Goal: Transaction & Acquisition: Register for event/course

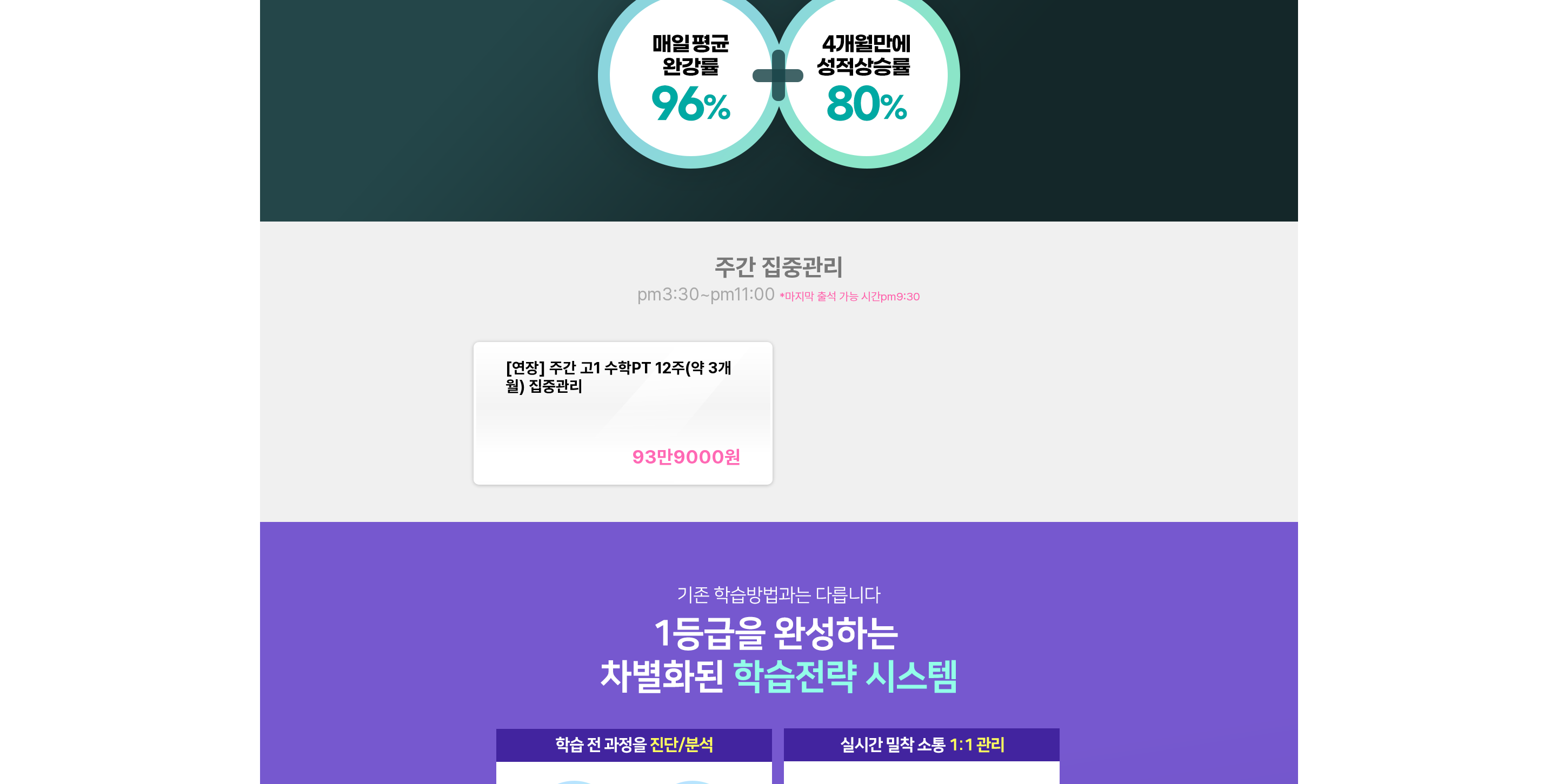
scroll to position [1189, 0]
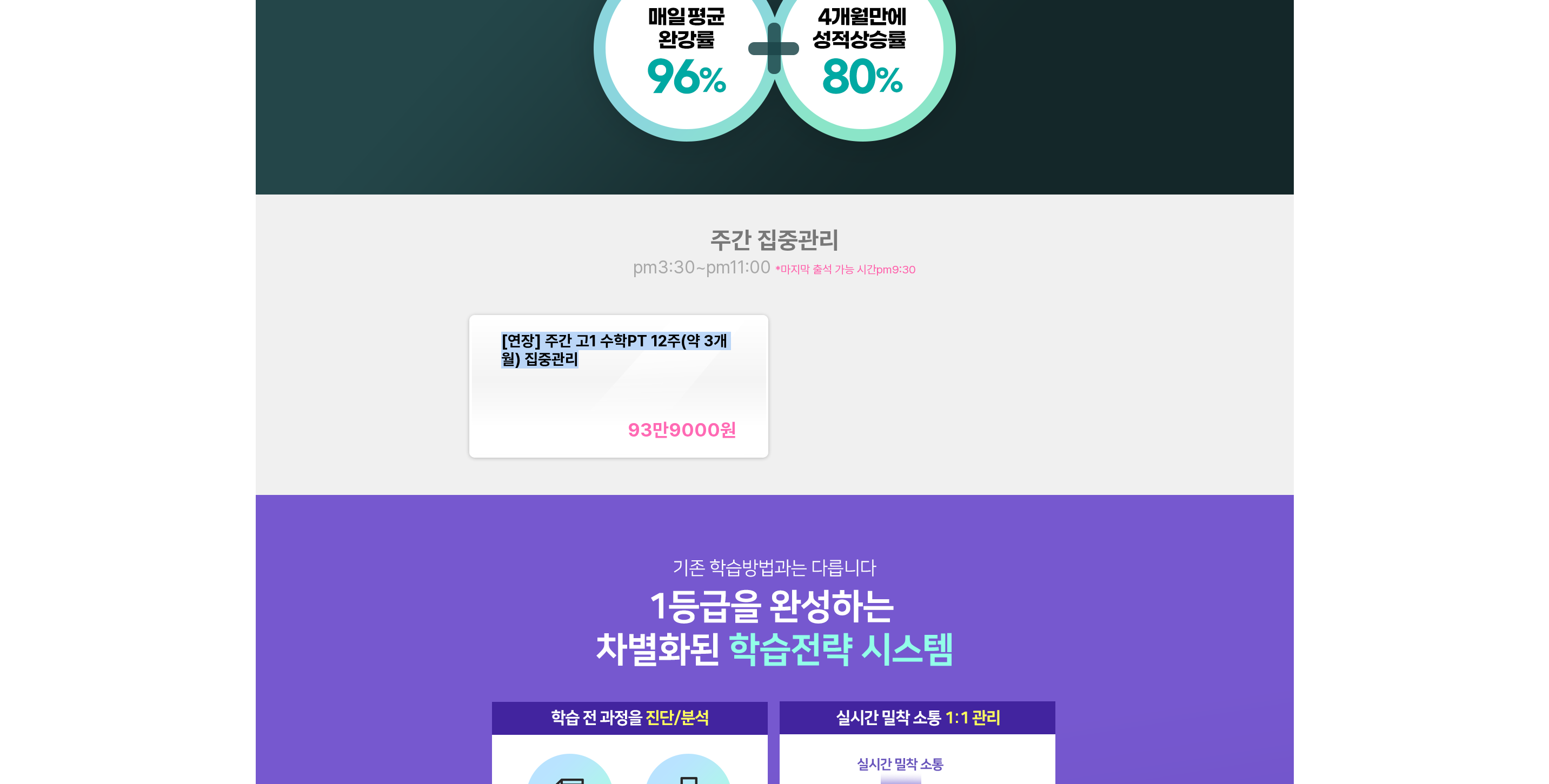
drag, startPoint x: 570, startPoint y: 360, endPoint x: 501, endPoint y: 343, distance: 71.1
click at [501, 343] on div "[연장] 주간 고1 수학PT 12주(약 3개월) 집중관리 93만9000 원" at bounding box center [619, 386] width 294 height 138
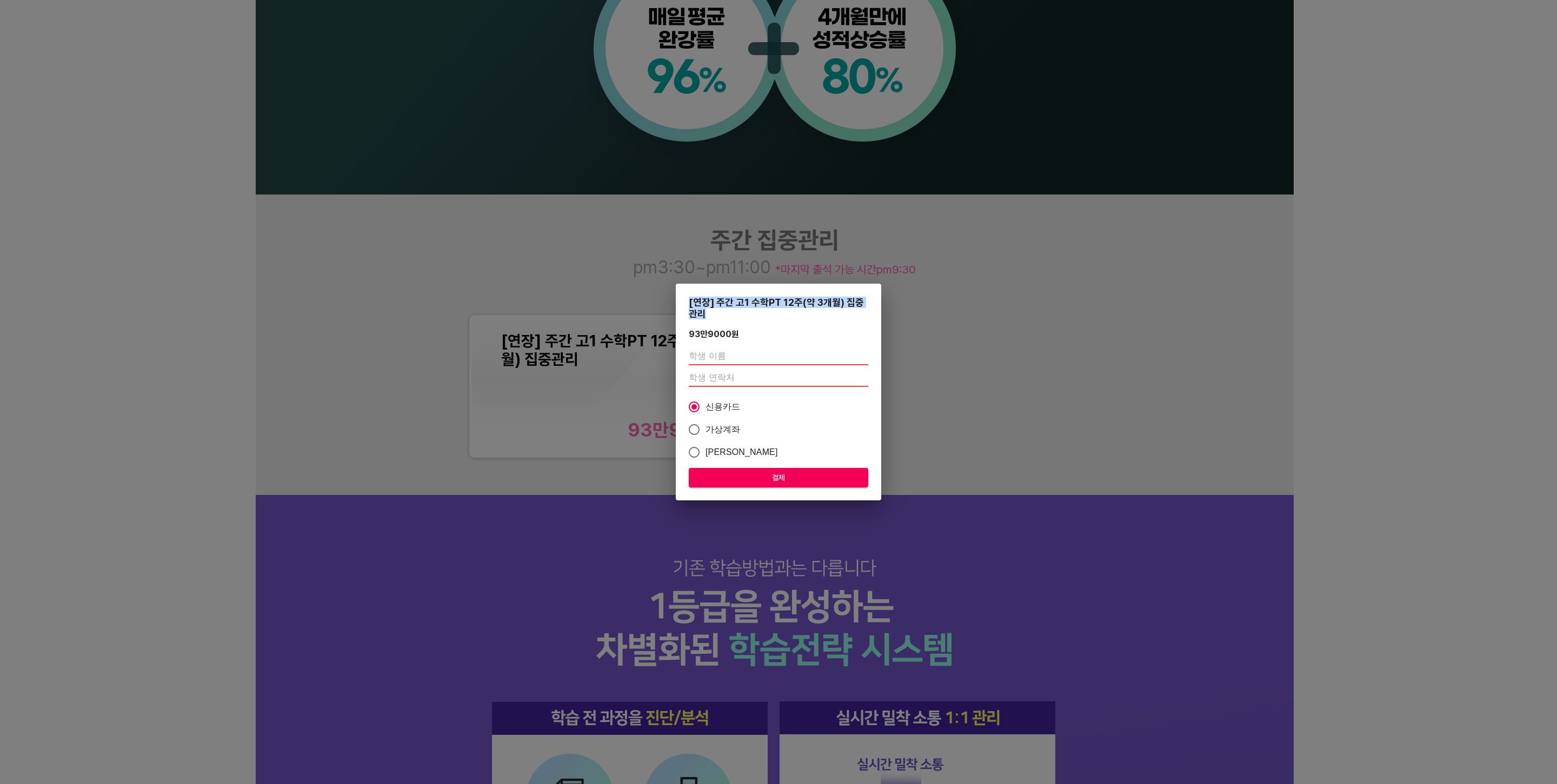
drag, startPoint x: 707, startPoint y: 313, endPoint x: 685, endPoint y: 306, distance: 23.1
click at [685, 306] on div "[연장] 주간 고1 수학PT 12주(약 3개월) 집중관리 93만9000 원 신용카드 가상계좌 카카오페이 결제" at bounding box center [778, 392] width 205 height 217
copy div "[연장] 주간 고1 수학PT 12주(약 3개월) 집중관리"
click at [737, 323] on div "[연장] 주간 고1 수학PT 12주(약 3개월) 집중관리 93만9000 원 신용카드 가상계좌 카카오페이 결제" at bounding box center [778, 392] width 205 height 217
drag, startPoint x: 714, startPoint y: 320, endPoint x: 685, endPoint y: 307, distance: 31.8
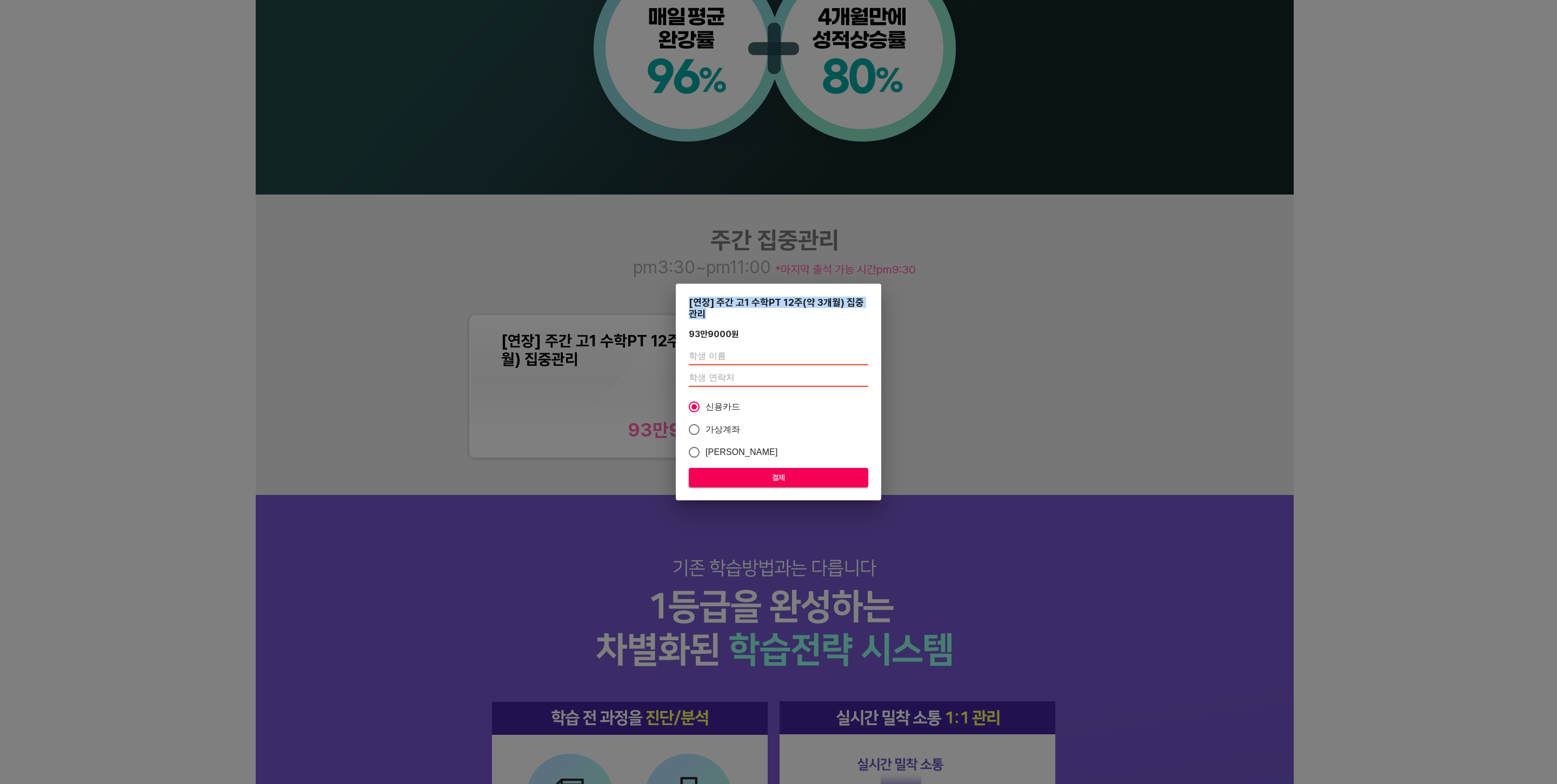
click at [685, 307] on div "[연장] 주간 고1 수학PT 12주(약 3개월) 집중관리 93만9000 원 신용카드 가상계좌 카카오페이 결제" at bounding box center [778, 392] width 205 height 217
copy div "[연장] 주간 고1 수학PT 12주(약 3개월) 집중관리"
